Goal: Information Seeking & Learning: Learn about a topic

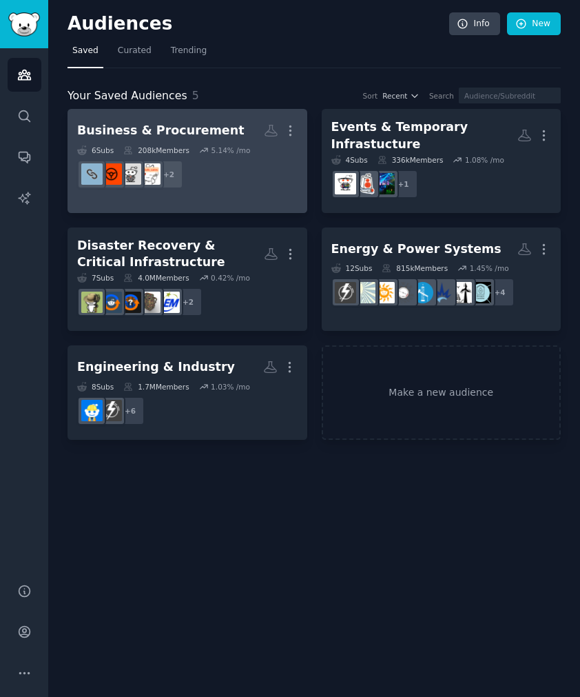
click at [192, 128] on div "Business & Procurement" at bounding box center [161, 130] width 168 height 17
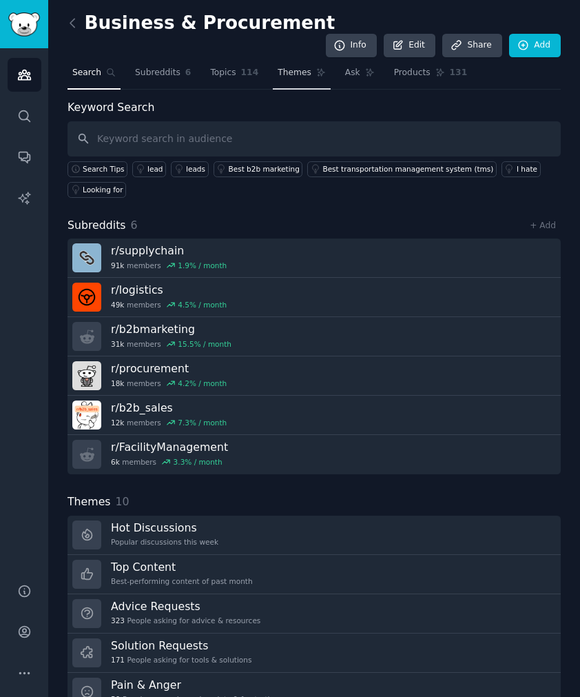
click at [282, 67] on span "Themes" at bounding box center [295, 73] width 34 height 12
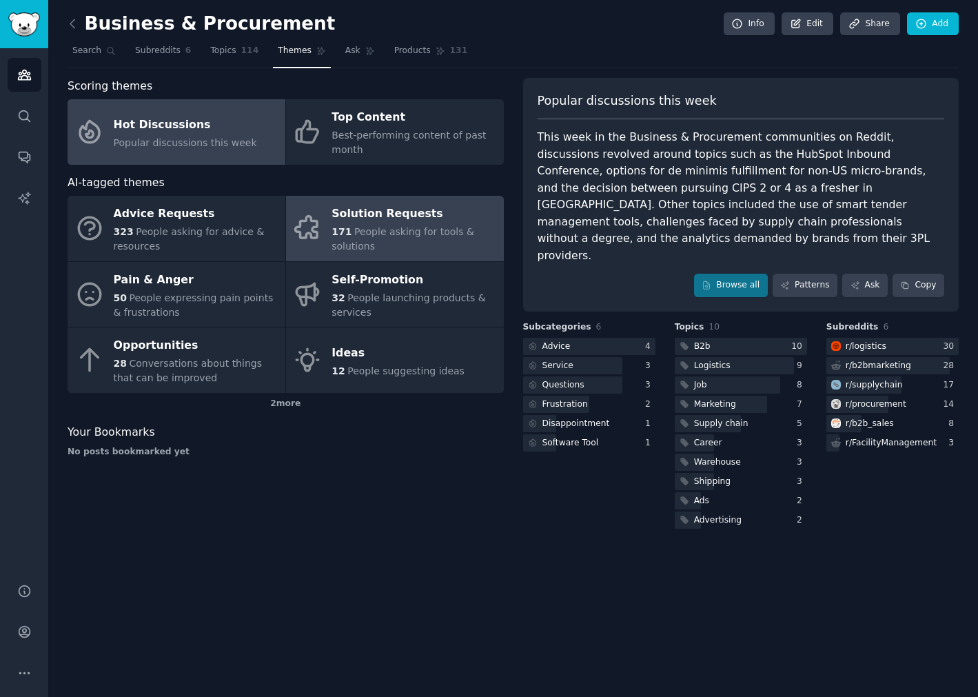
click at [405, 238] on span "People asking for tools & solutions" at bounding box center [403, 239] width 143 height 26
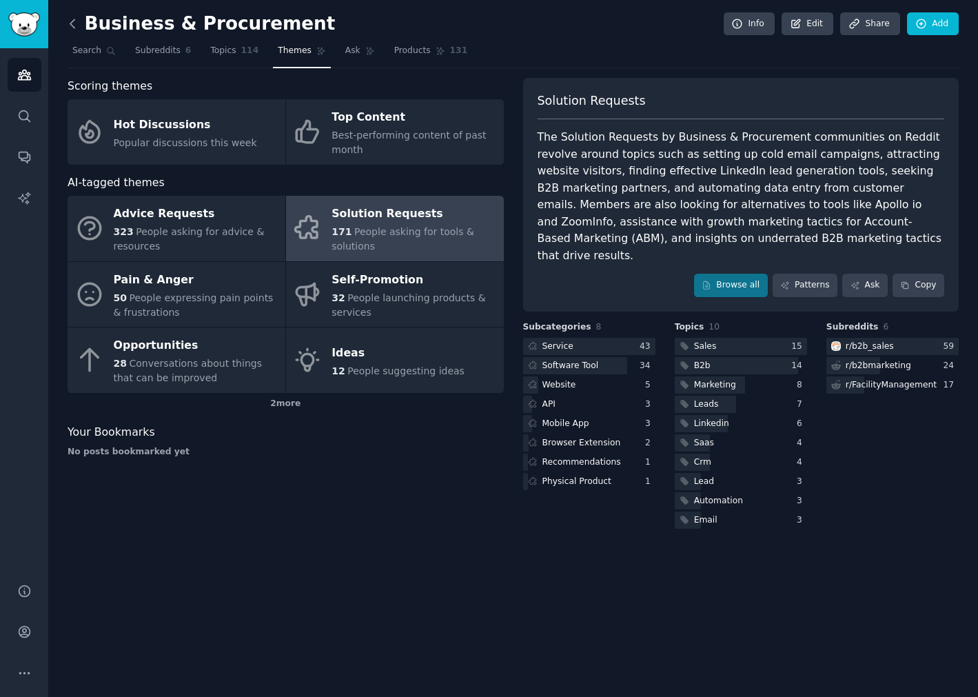
click at [72, 28] on icon at bounding box center [72, 24] width 14 height 14
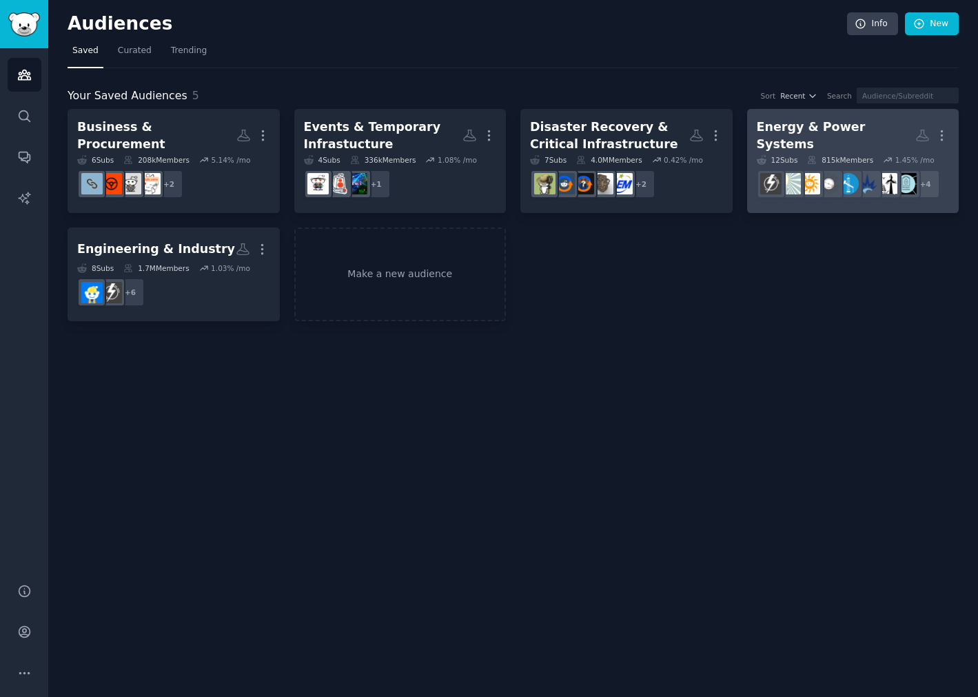
click at [580, 201] on link "Energy & Power Systems More 12 Sub s 815k Members 1.45 % /mo r/RenewableEnergy …" at bounding box center [853, 161] width 212 height 104
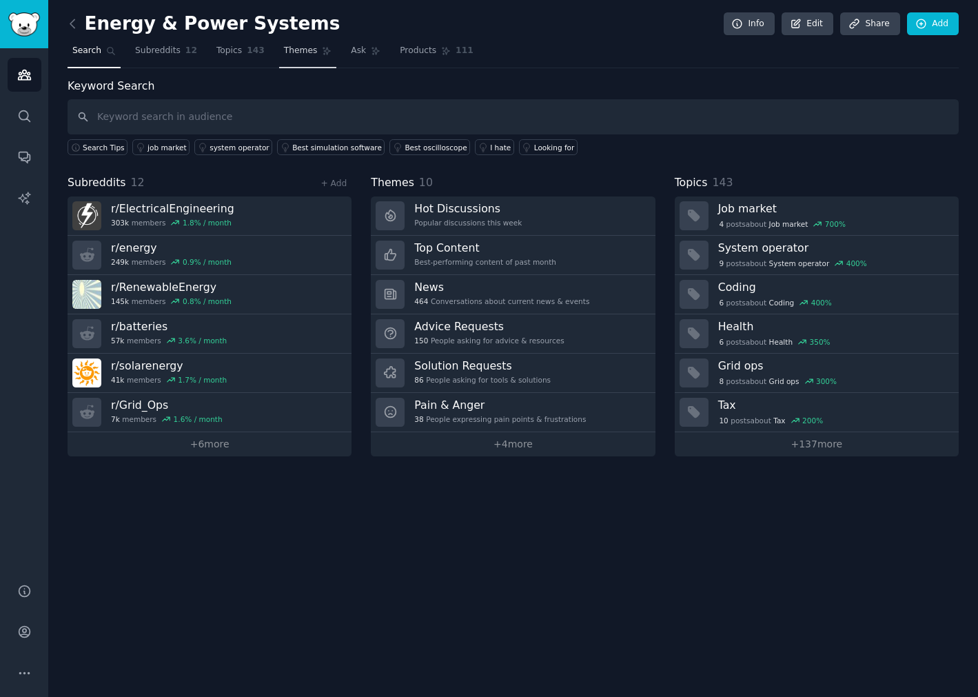
click at [284, 54] on span "Themes" at bounding box center [301, 51] width 34 height 12
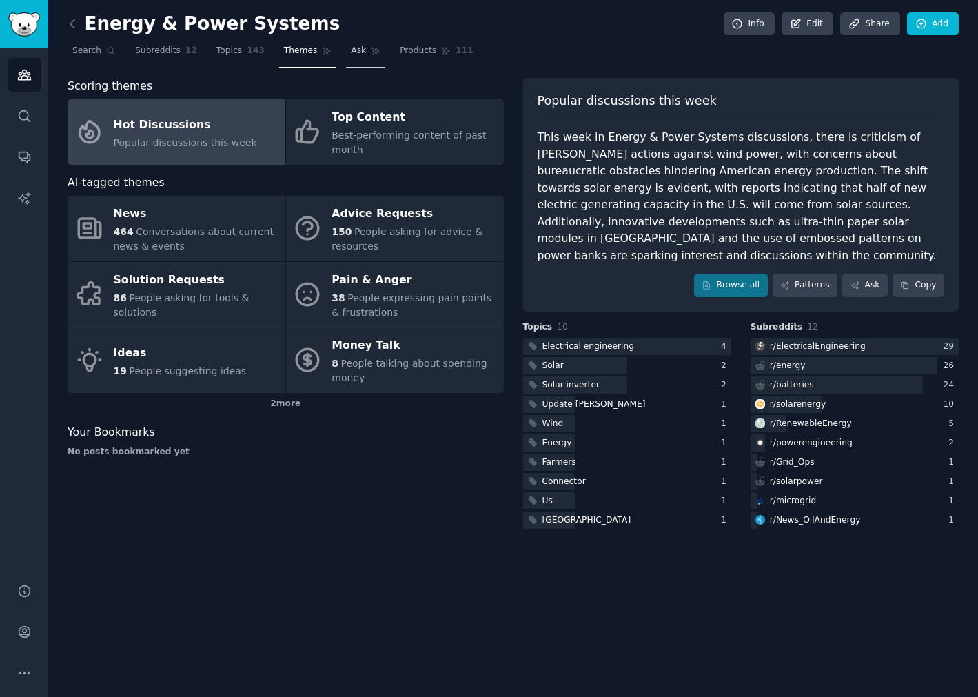
click at [351, 46] on span "Ask" at bounding box center [358, 51] width 15 height 12
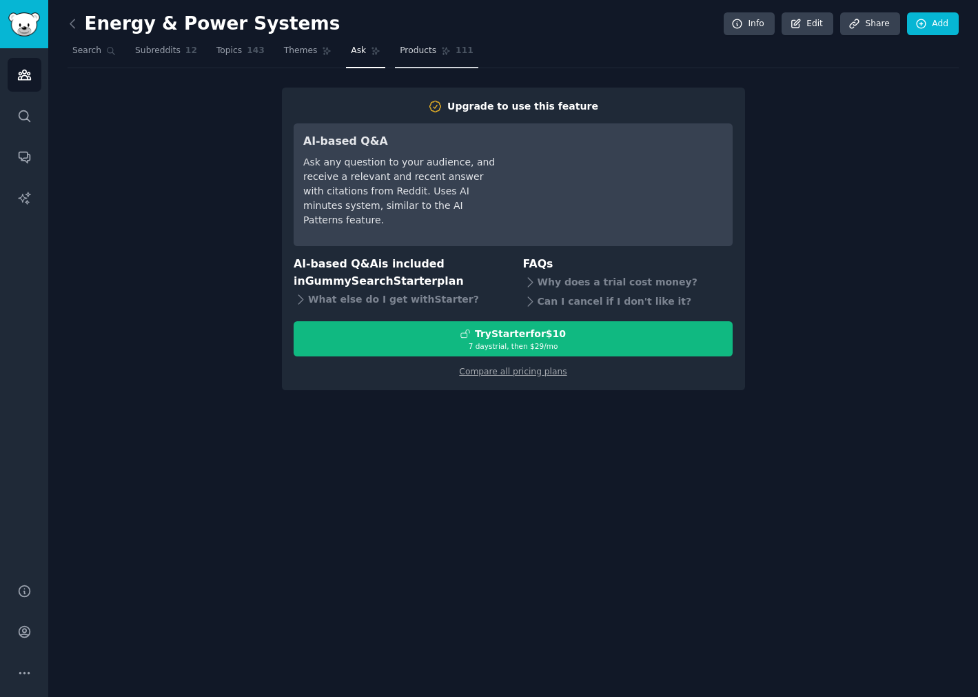
click at [396, 44] on link "Products 111" at bounding box center [436, 54] width 83 height 28
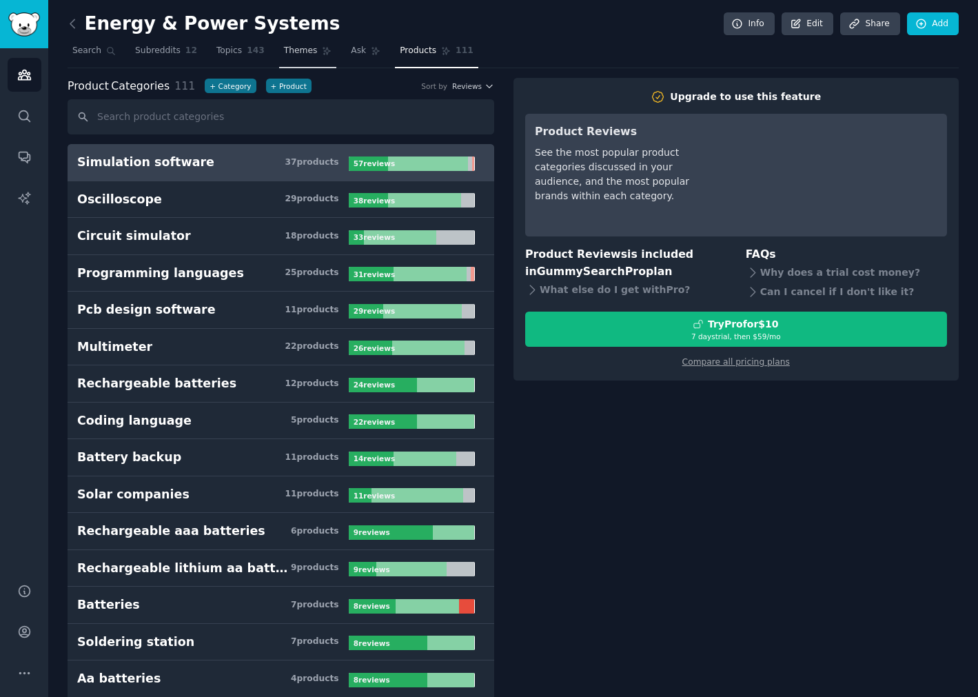
click at [287, 44] on link "Themes" at bounding box center [308, 54] width 58 height 28
